Goal: Information Seeking & Learning: Learn about a topic

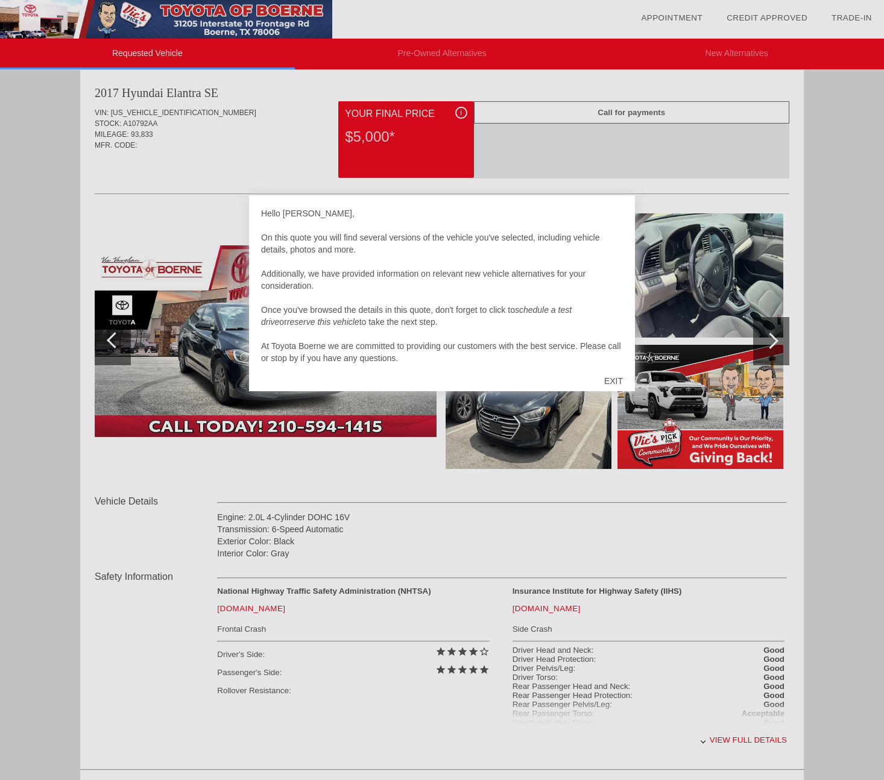
scroll to position [251, 0]
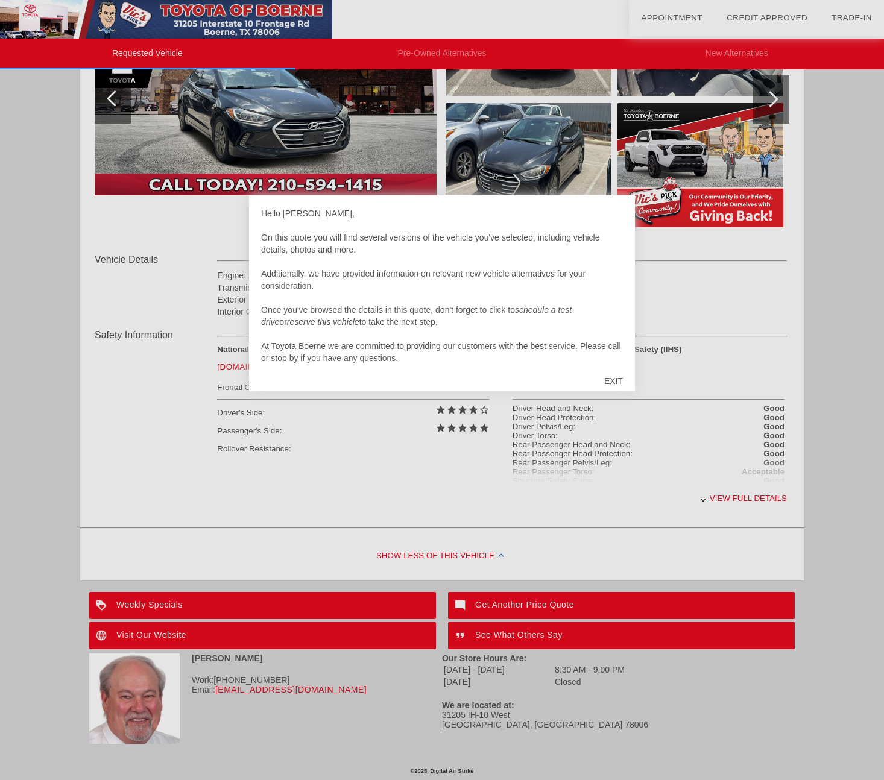
click at [836, 470] on div at bounding box center [442, 390] width 884 height 780
click at [617, 452] on div at bounding box center [442, 390] width 884 height 780
click at [623, 382] on div "EXIT" at bounding box center [613, 381] width 43 height 36
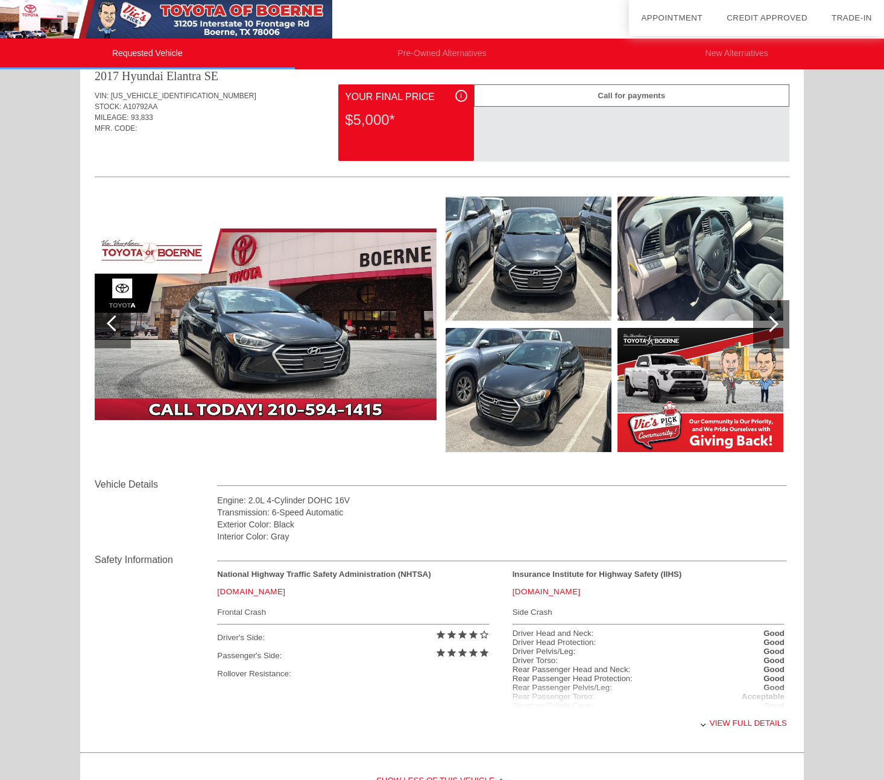
scroll to position [0, 0]
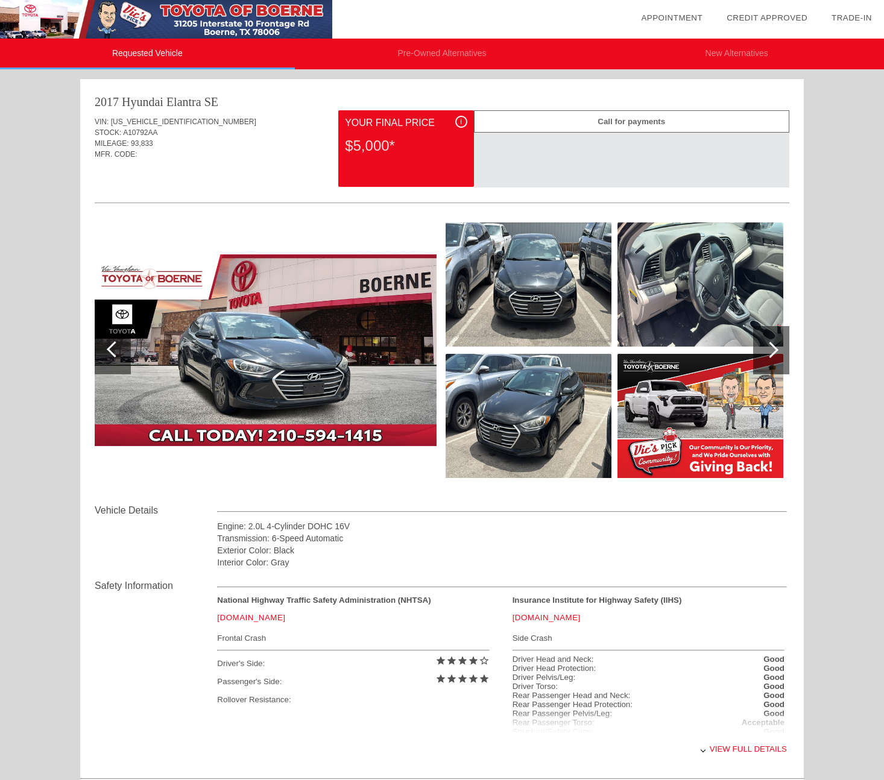
click at [785, 345] on div at bounding box center [771, 350] width 36 height 48
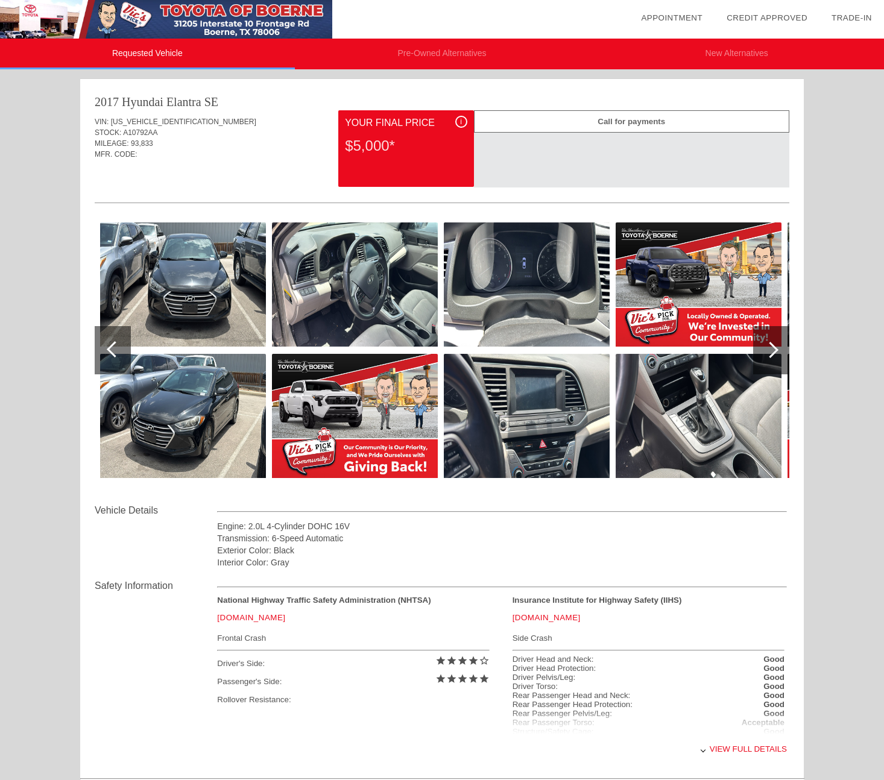
click at [785, 345] on div at bounding box center [771, 350] width 36 height 48
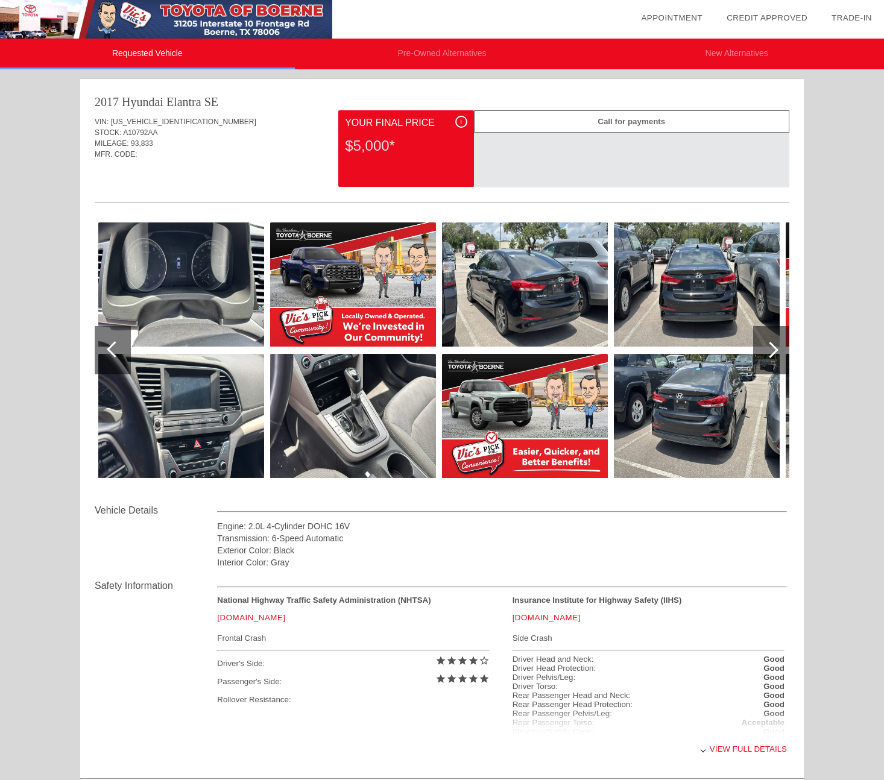
click at [785, 345] on div at bounding box center [771, 350] width 36 height 48
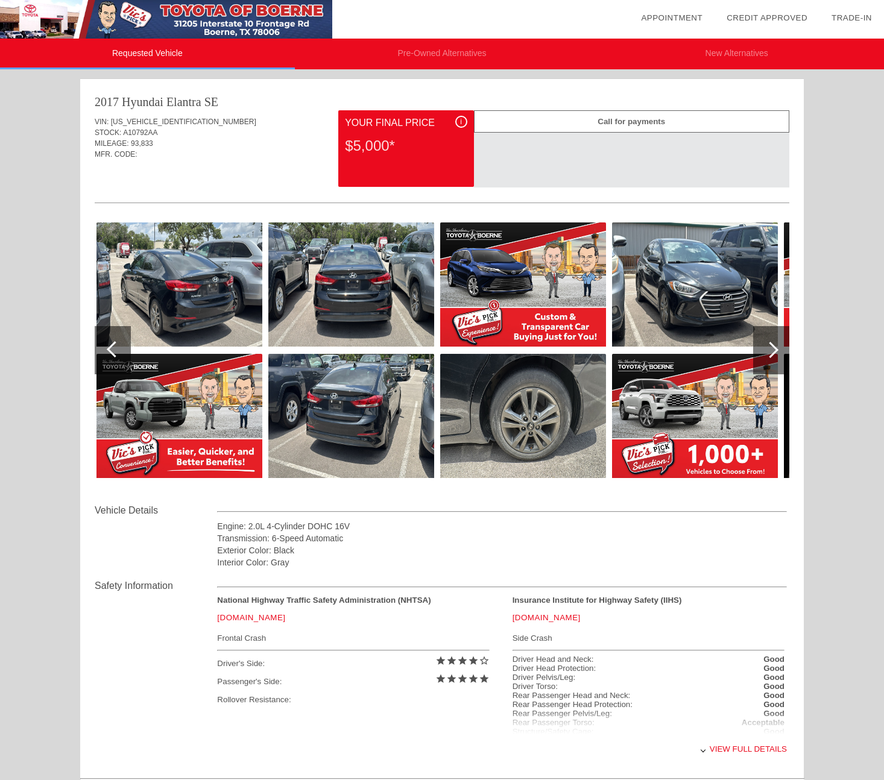
click at [785, 345] on div at bounding box center [771, 350] width 36 height 48
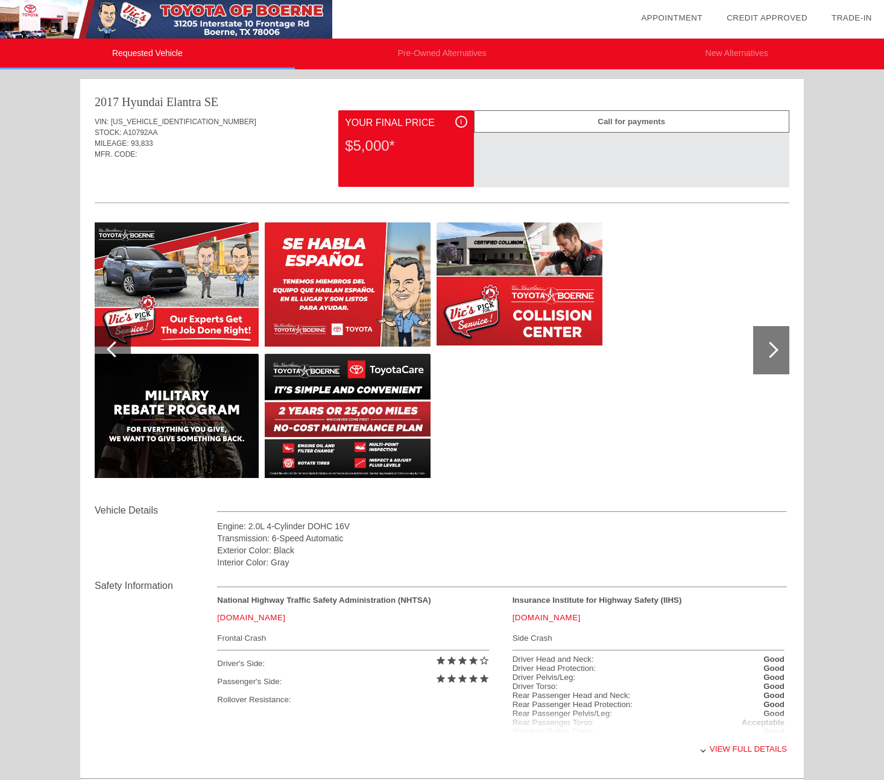
scroll to position [251, 0]
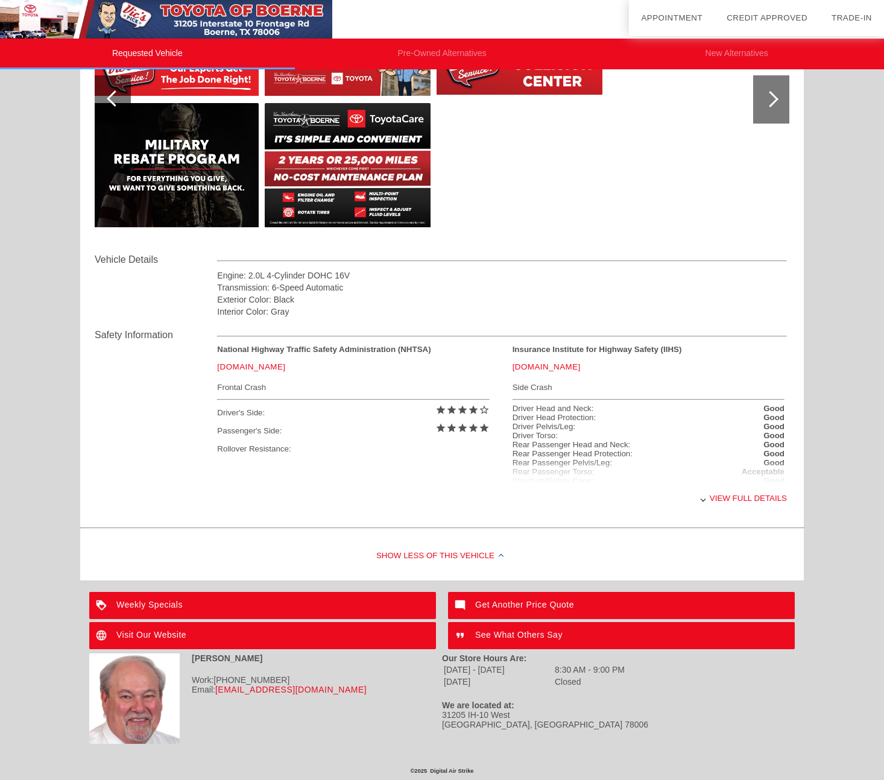
click at [747, 495] on div "View full details" at bounding box center [502, 498] width 570 height 30
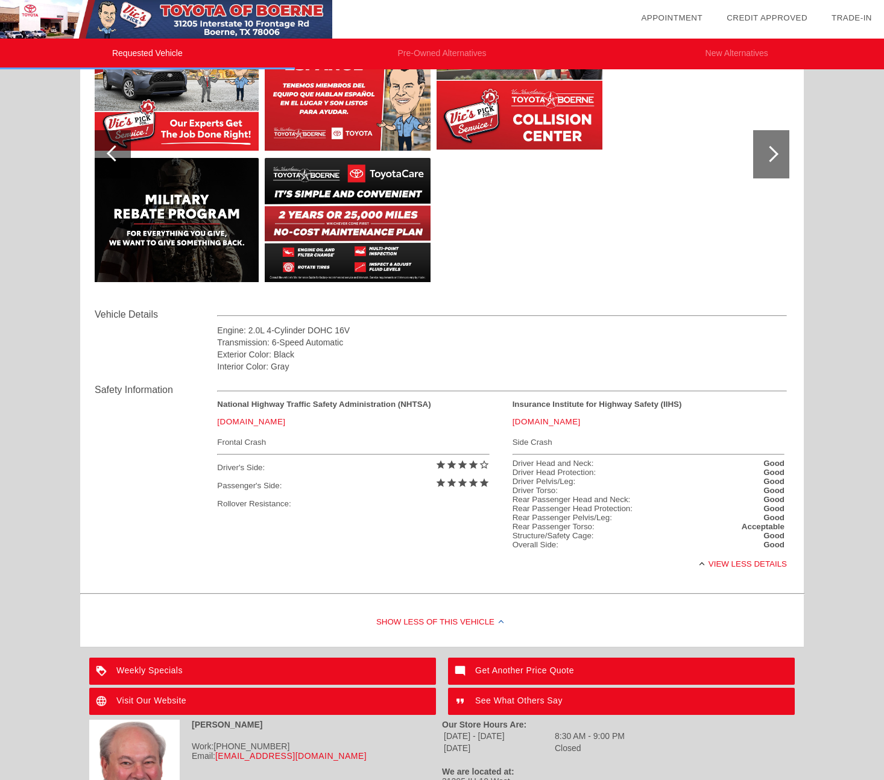
scroll to position [266, 0]
